Goal: Transaction & Acquisition: Purchase product/service

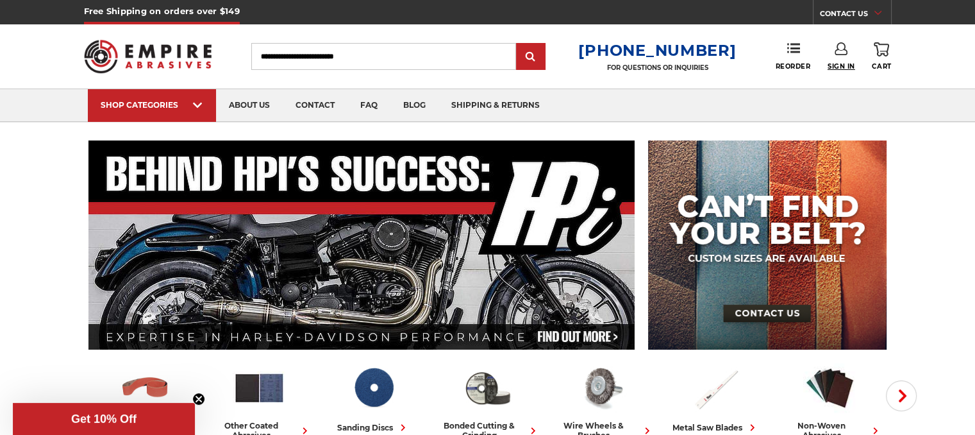
click at [836, 65] on span "Sign In" at bounding box center [842, 66] width 28 height 8
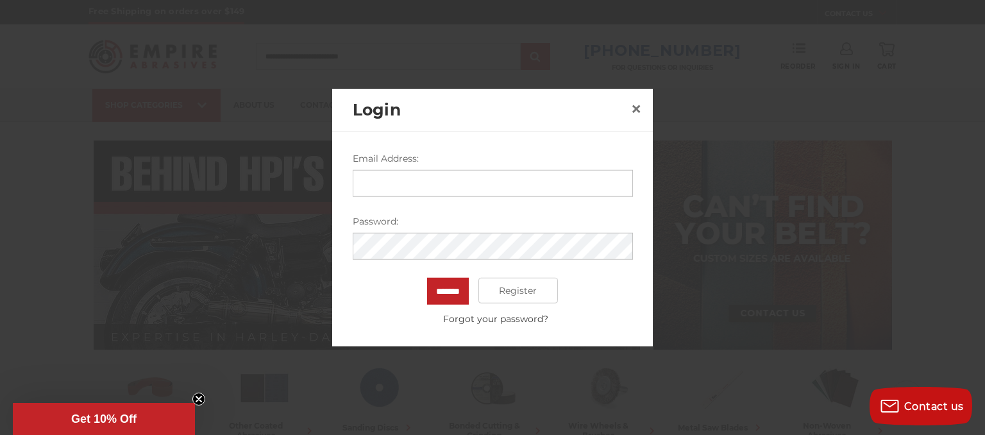
click at [416, 183] on input "Email Address:" at bounding box center [493, 183] width 280 height 27
type input "**********"
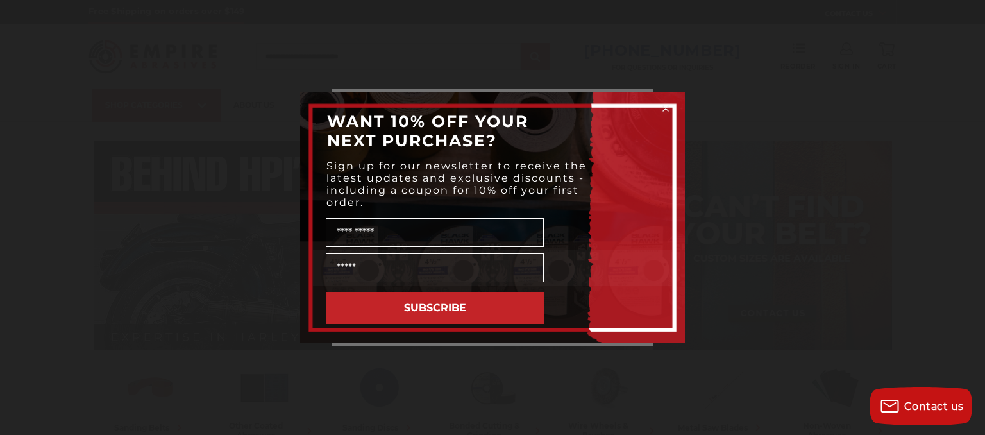
click at [663, 108] on circle "Close dialog" at bounding box center [666, 108] width 12 height 12
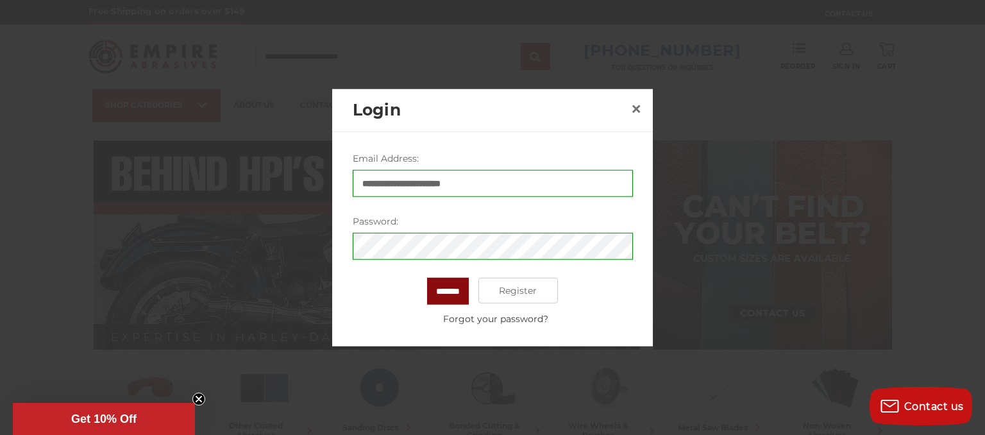
click at [455, 285] on input "*******" at bounding box center [448, 291] width 42 height 27
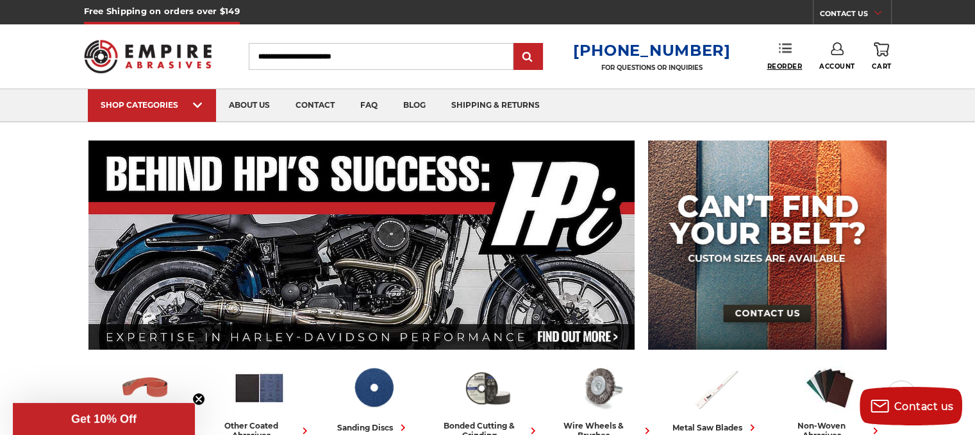
click at [782, 67] on span "Reorder" at bounding box center [784, 66] width 35 height 8
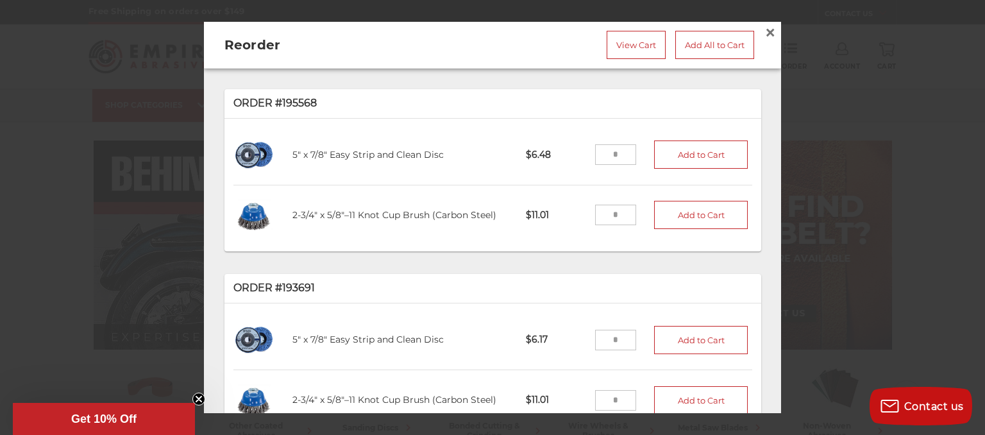
click at [607, 214] on input "tel" at bounding box center [616, 215] width 42 height 21
type input "*"
click at [692, 218] on button "Add to Cart" at bounding box center [701, 215] width 94 height 28
click at [610, 150] on input "tel" at bounding box center [616, 154] width 42 height 21
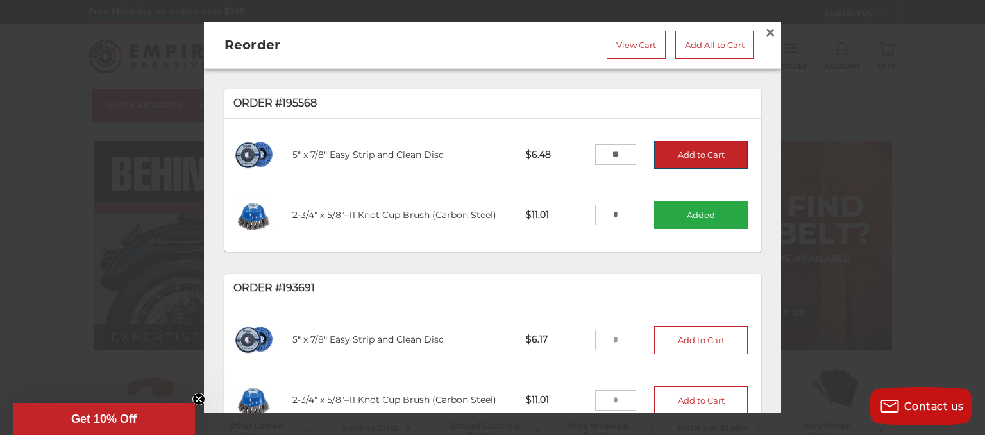
type input "**"
click at [683, 142] on button "Add to Cart" at bounding box center [701, 154] width 94 height 28
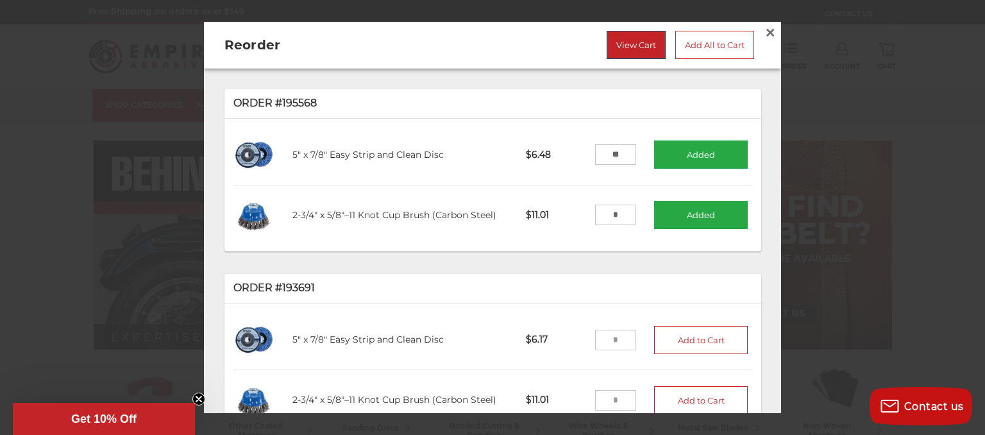
click at [630, 38] on link "View Cart" at bounding box center [636, 45] width 59 height 28
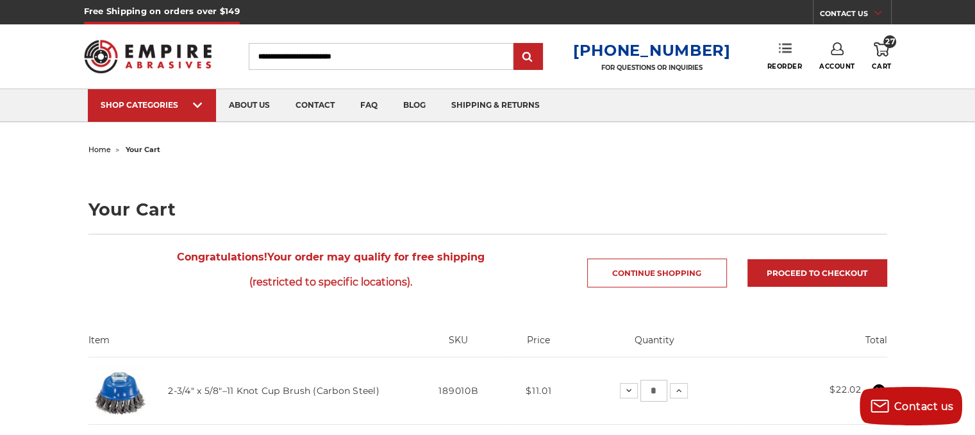
click at [796, 60] on link "Reorder" at bounding box center [784, 56] width 35 height 28
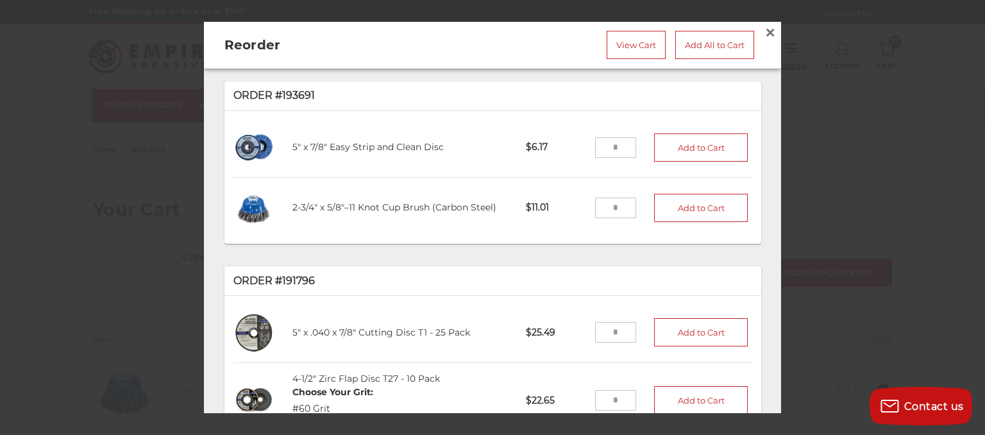
scroll to position [256, 0]
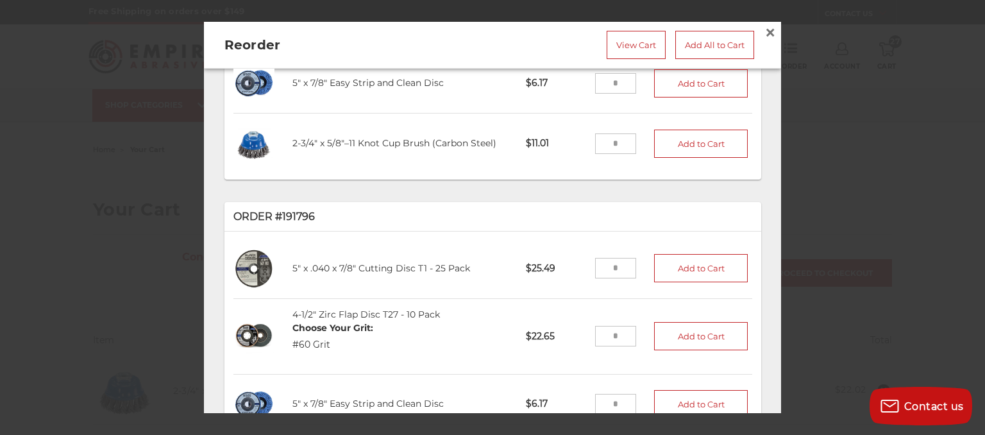
click at [612, 258] on input "tel" at bounding box center [616, 268] width 42 height 21
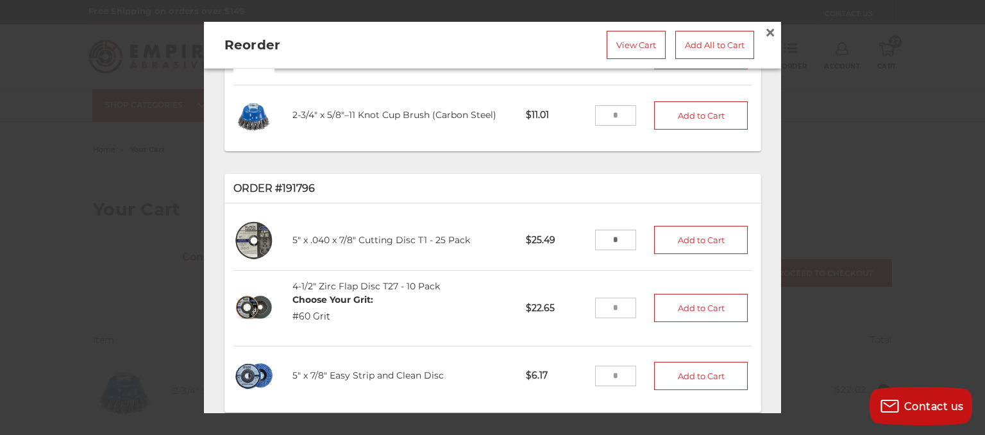
scroll to position [292, 0]
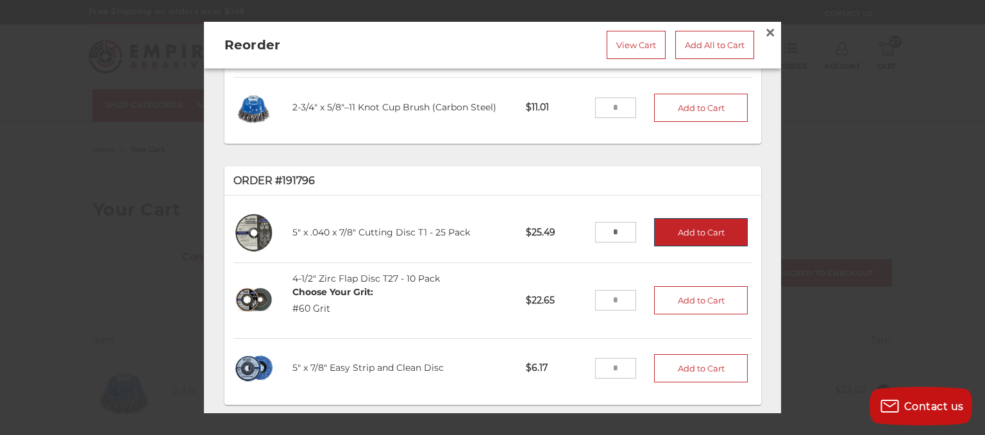
type input "*"
click at [707, 230] on button "Add to Cart" at bounding box center [701, 232] width 94 height 28
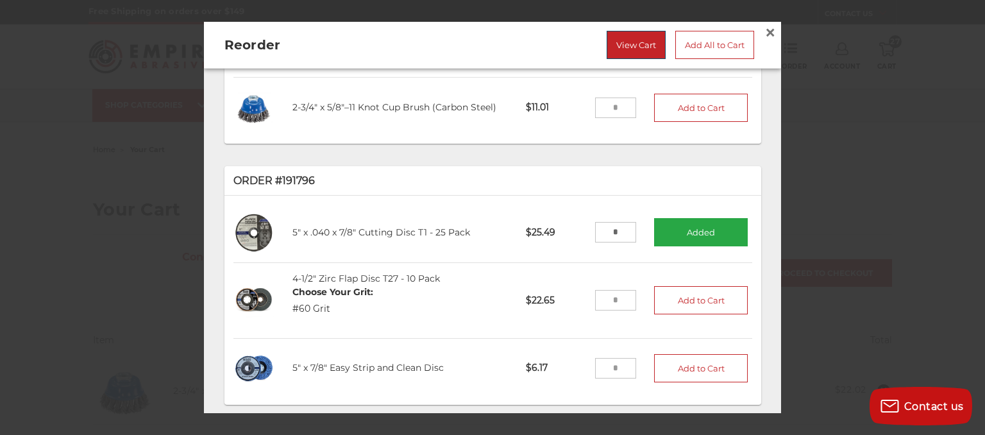
click at [628, 49] on link "View Cart" at bounding box center [636, 45] width 59 height 28
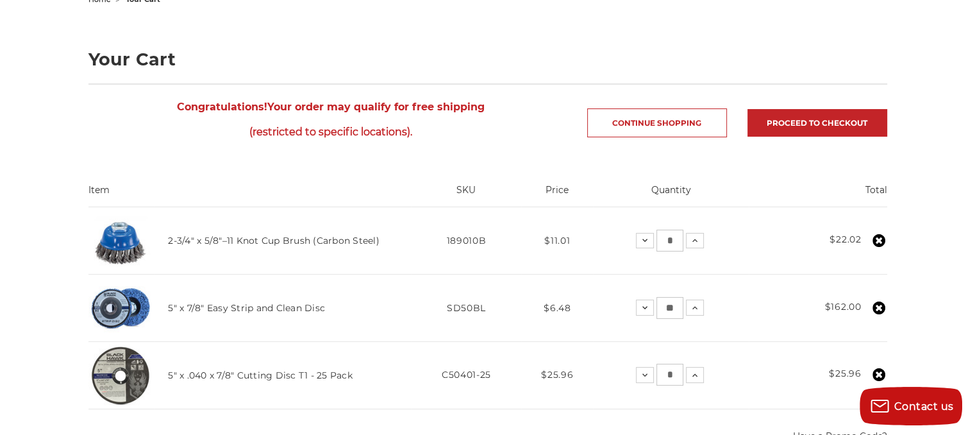
scroll to position [128, 0]
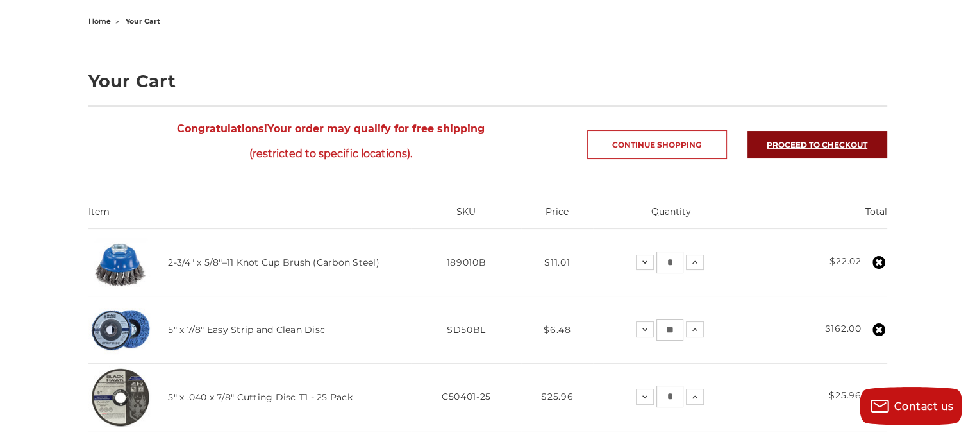
click at [806, 139] on link "Proceed to checkout" at bounding box center [818, 145] width 140 height 28
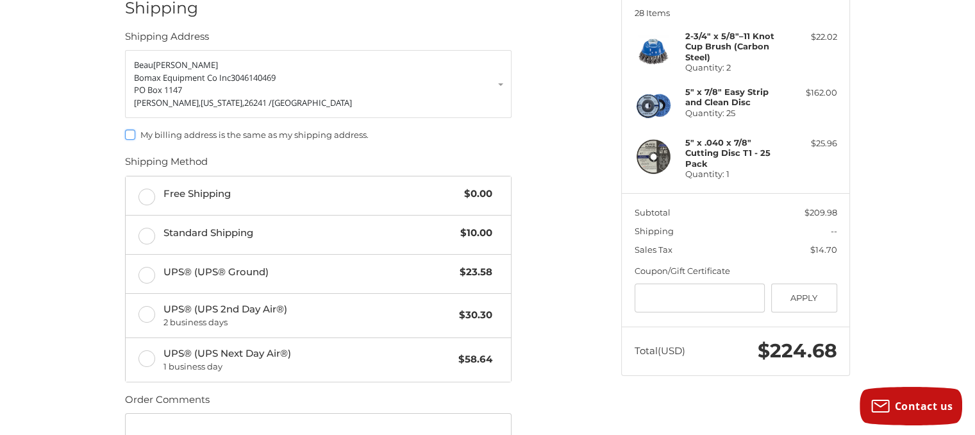
scroll to position [198, 0]
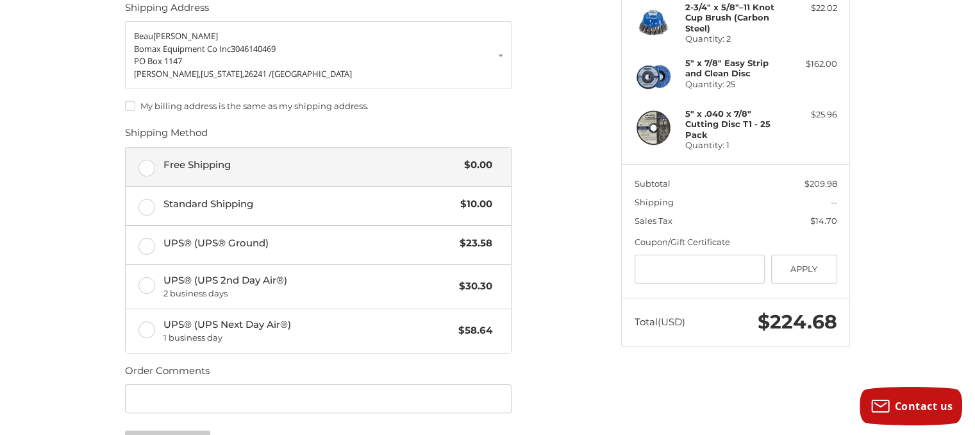
click at [142, 167] on label "Free Shipping $0.00" at bounding box center [318, 166] width 385 height 38
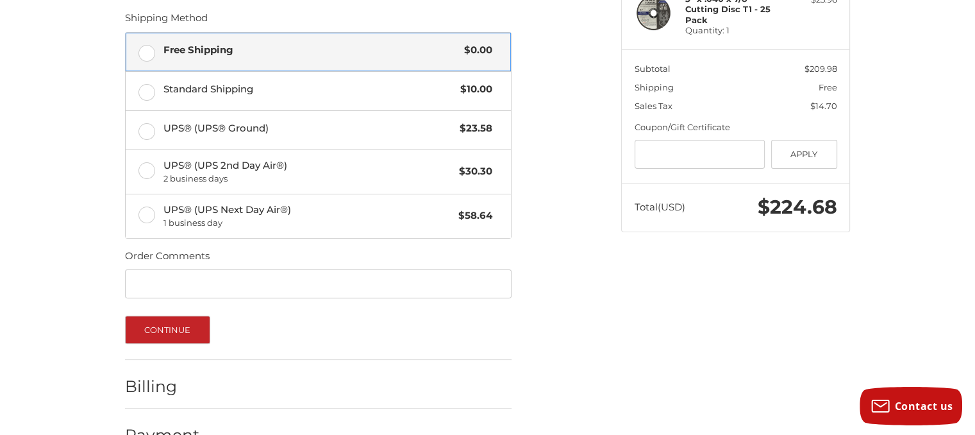
scroll to position [346, 0]
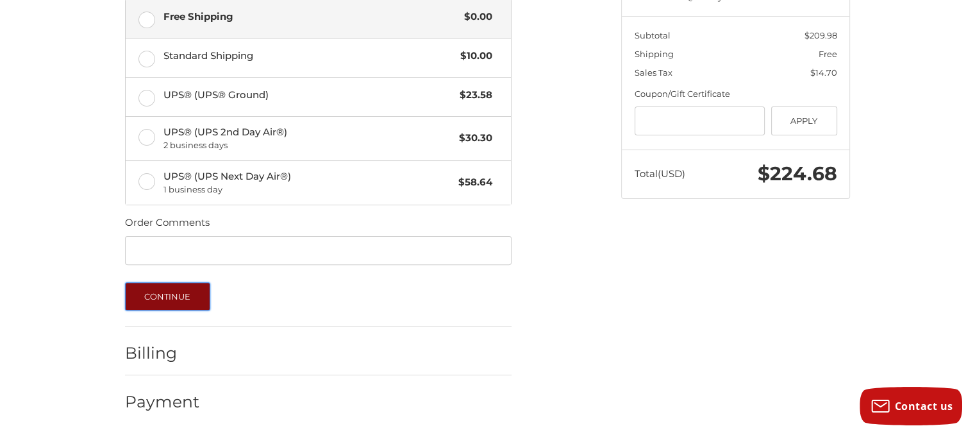
click at [180, 298] on button "Continue" at bounding box center [167, 296] width 85 height 28
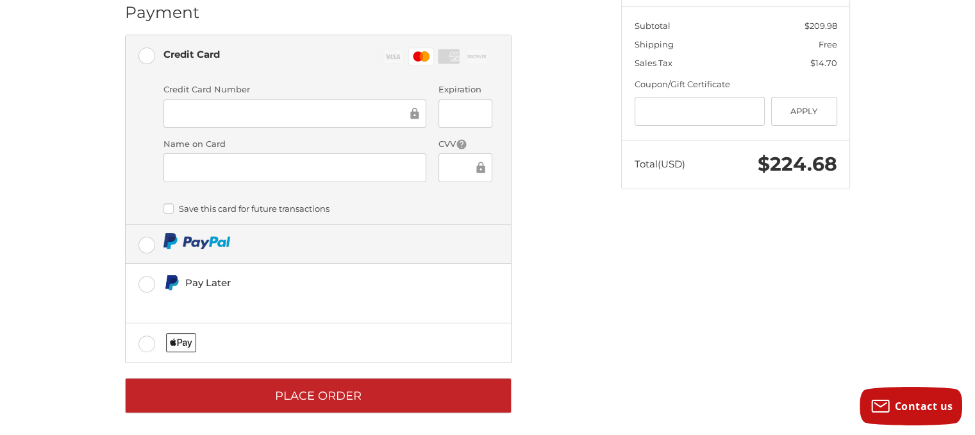
scroll to position [362, 0]
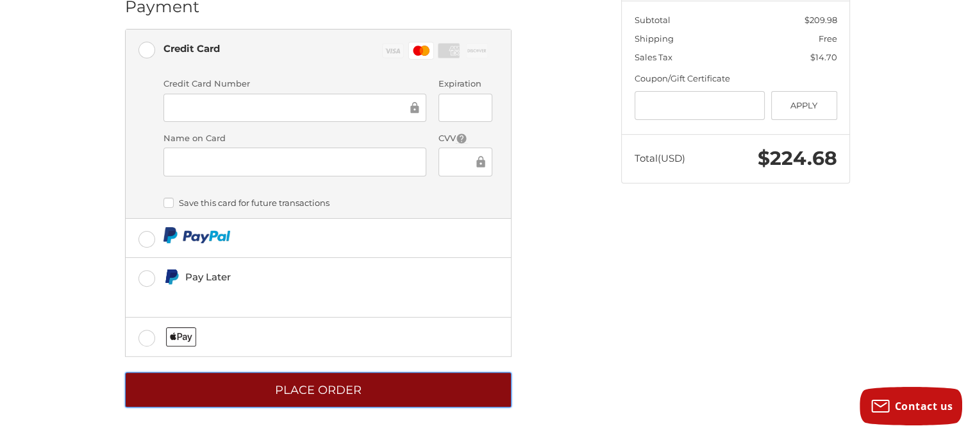
click at [343, 388] on button "Place Order" at bounding box center [318, 389] width 387 height 35
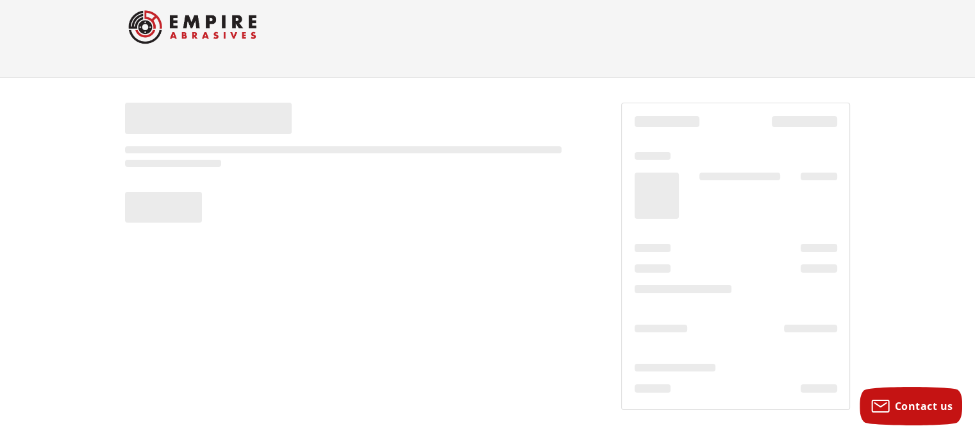
scroll to position [23, 0]
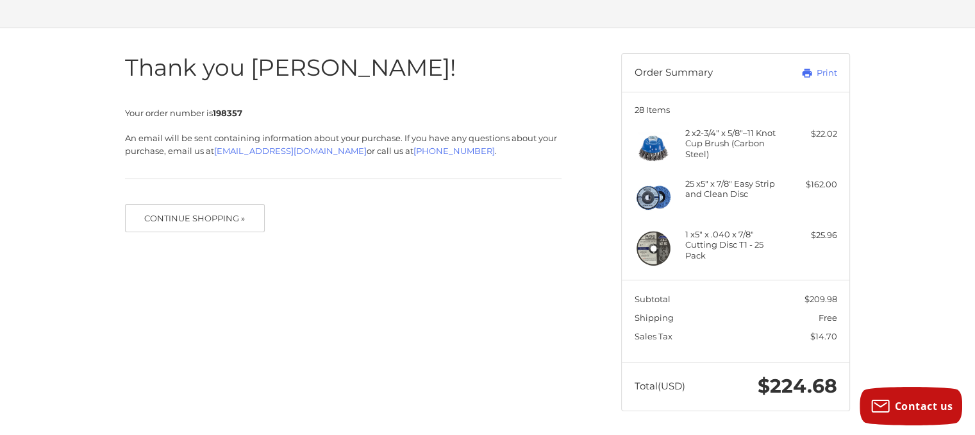
scroll to position [73, 0]
click at [208, 213] on button "Continue Shopping »" at bounding box center [195, 217] width 140 height 28
